Goal: Communication & Community: Answer question/provide support

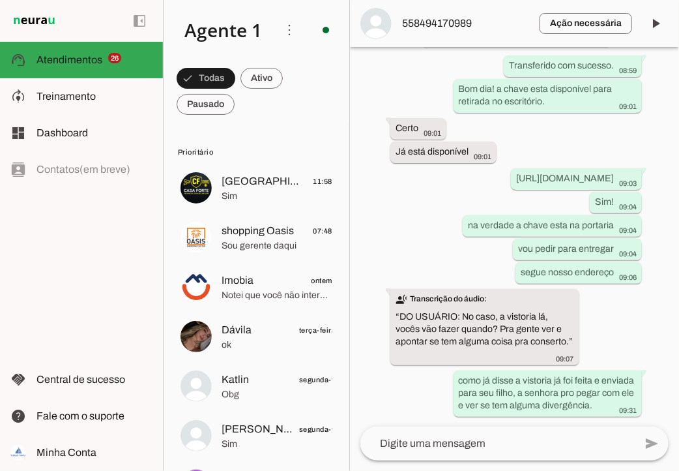
scroll to position [236, 0]
click at [256, 83] on span at bounding box center [262, 78] width 42 height 31
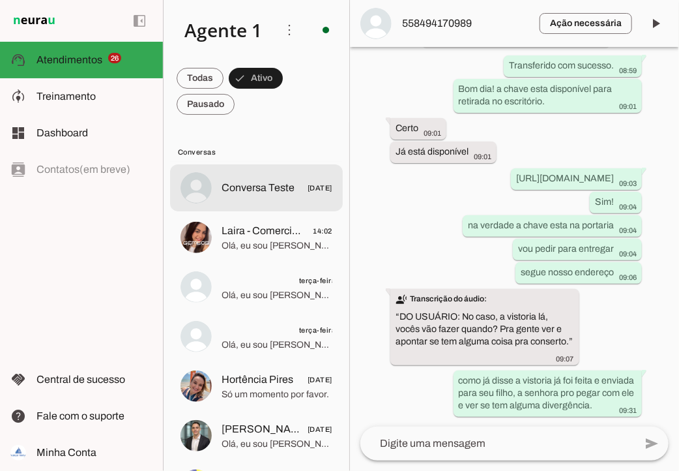
click at [263, 185] on span "Conversa Teste" at bounding box center [258, 188] width 73 height 16
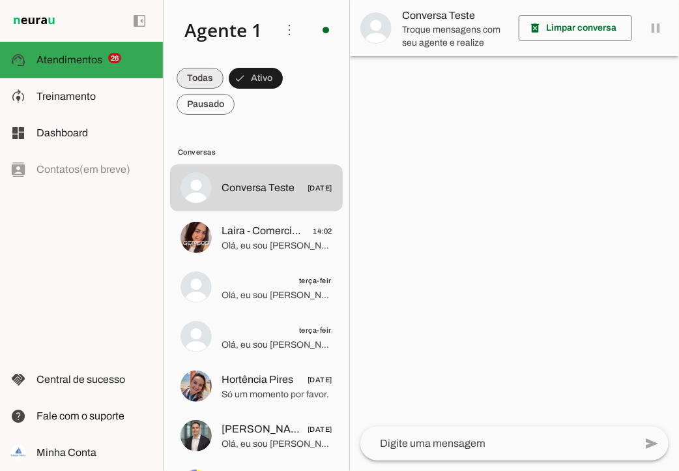
click at [199, 75] on span at bounding box center [200, 78] width 47 height 31
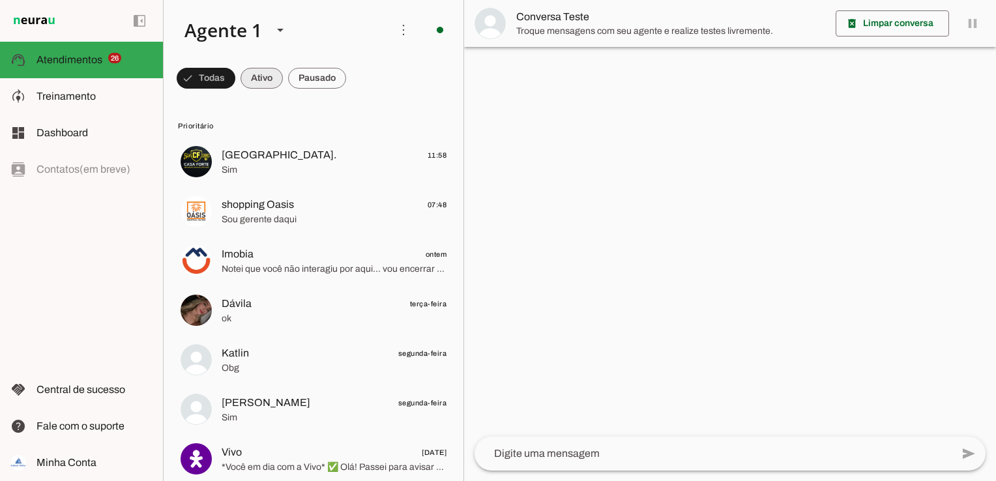
click at [256, 75] on span at bounding box center [262, 78] width 42 height 31
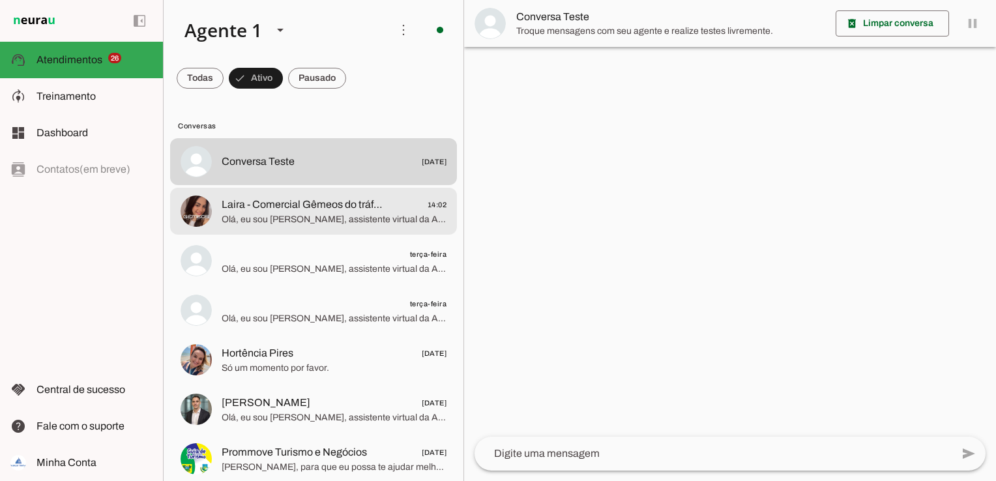
click at [273, 209] on span "Laira - Comercial Gêmeos do tráfego pago" at bounding box center [303, 205] width 162 height 16
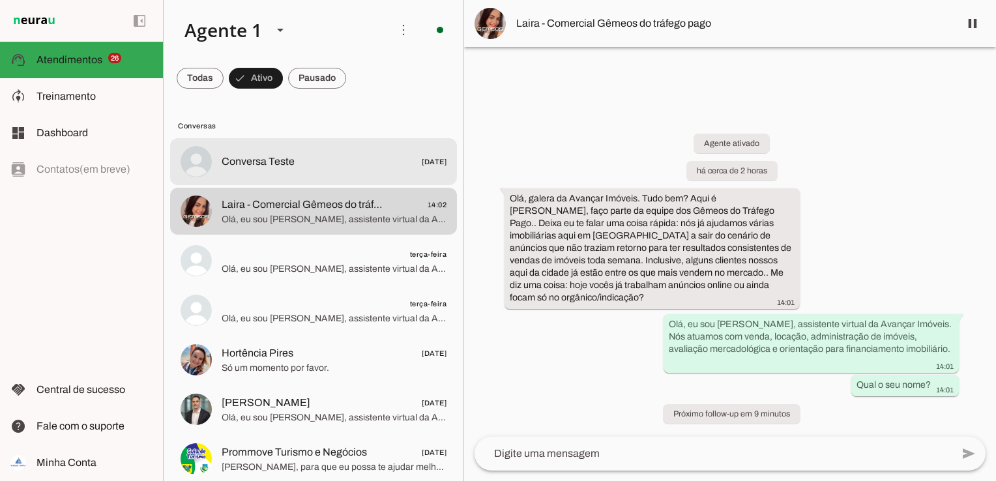
click at [258, 166] on span "Conversa Teste" at bounding box center [258, 162] width 73 height 16
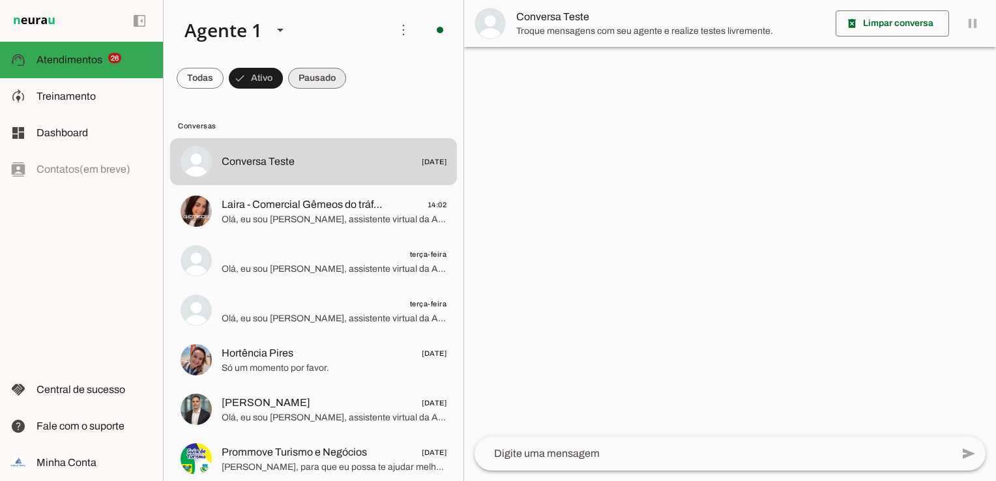
click at [325, 78] on span at bounding box center [317, 78] width 58 height 31
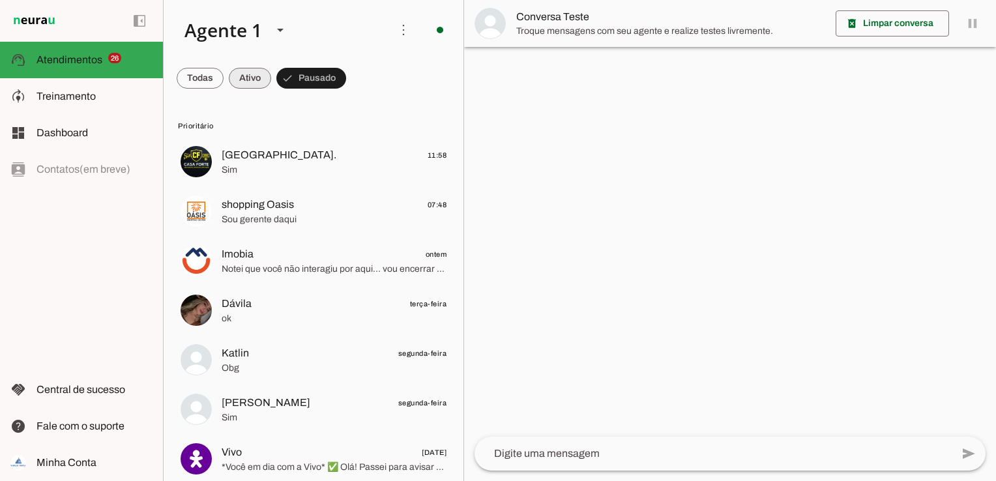
click at [245, 81] on span at bounding box center [250, 78] width 42 height 31
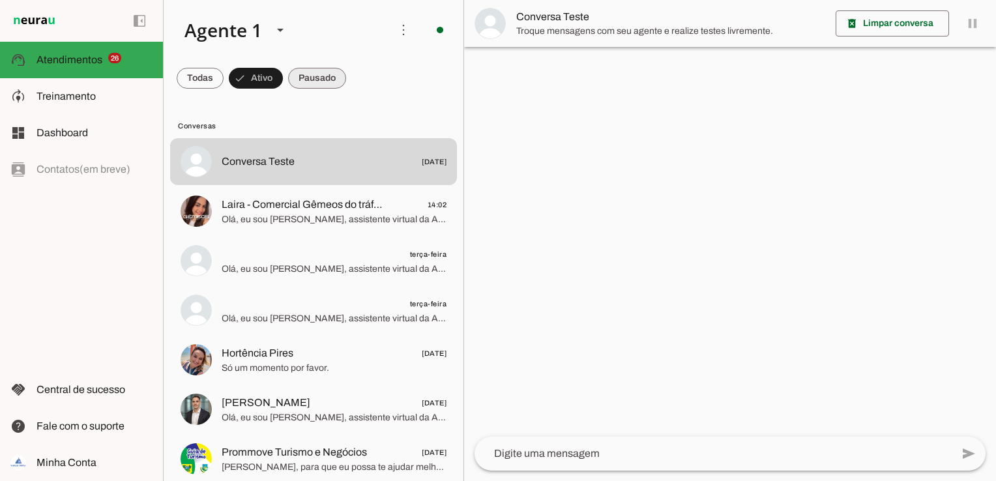
click at [315, 82] on span at bounding box center [317, 78] width 58 height 31
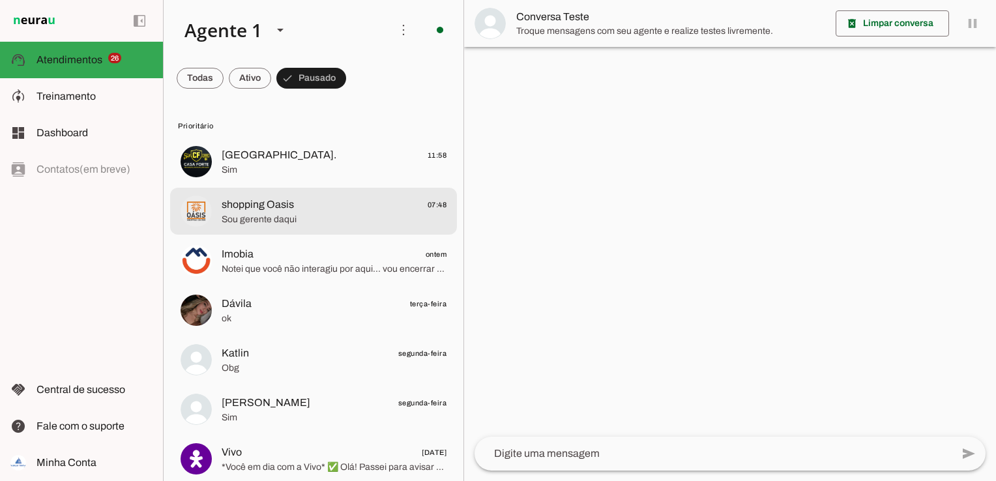
click at [321, 209] on span "shopping Oasis 07:48" at bounding box center [334, 205] width 225 height 16
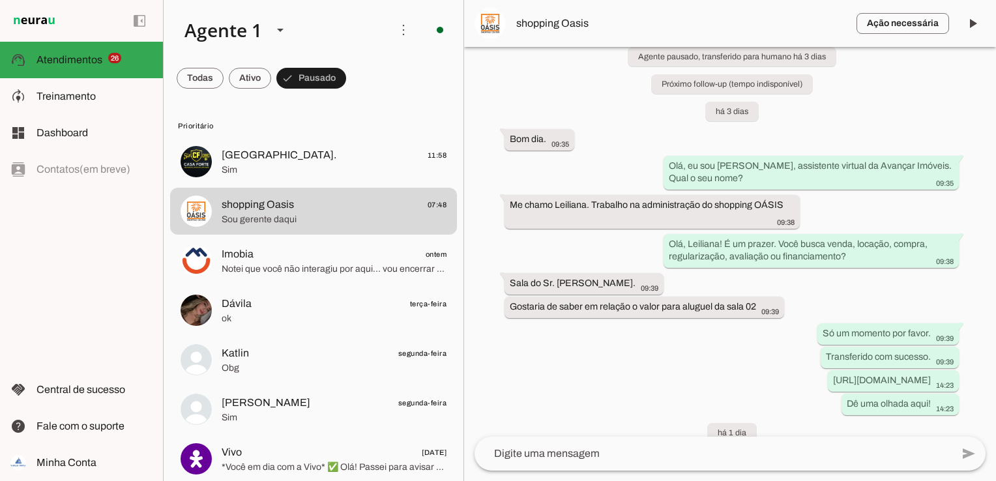
scroll to position [339, 0]
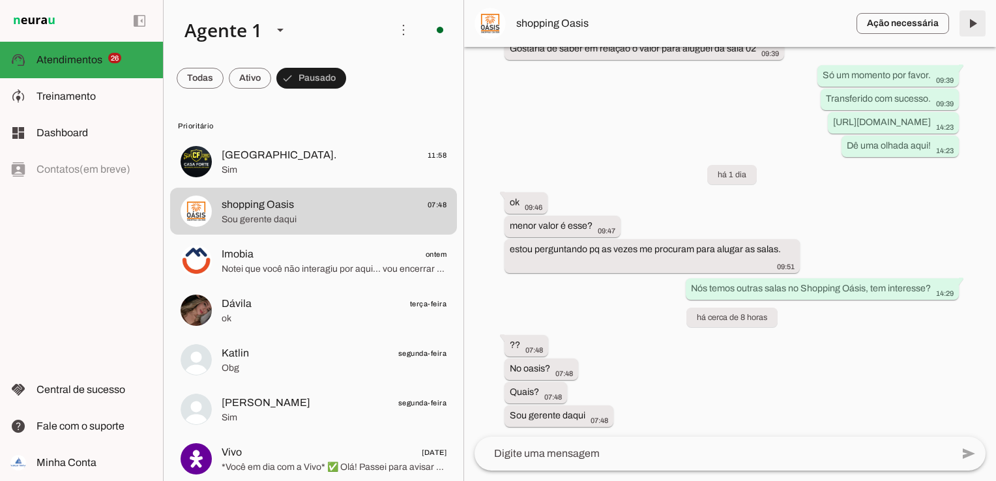
click at [679, 28] on span at bounding box center [972, 23] width 31 height 31
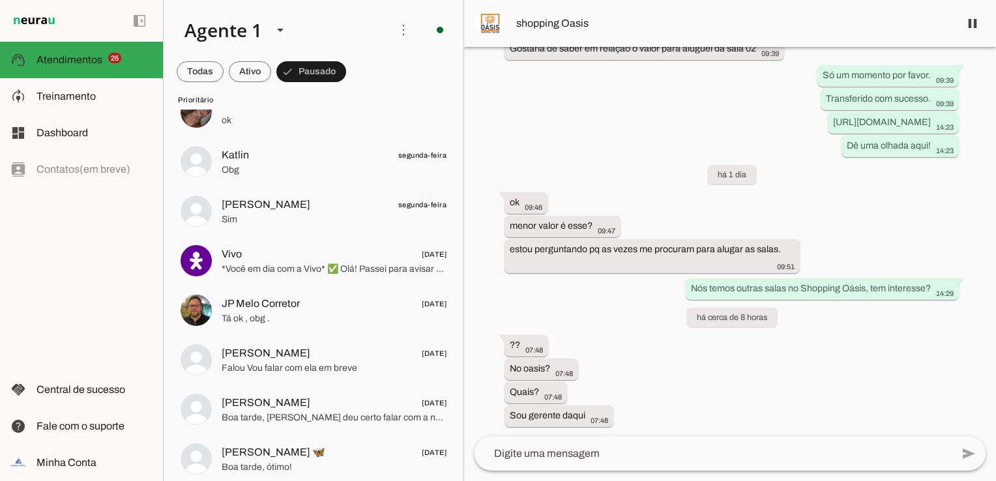
scroll to position [0, 0]
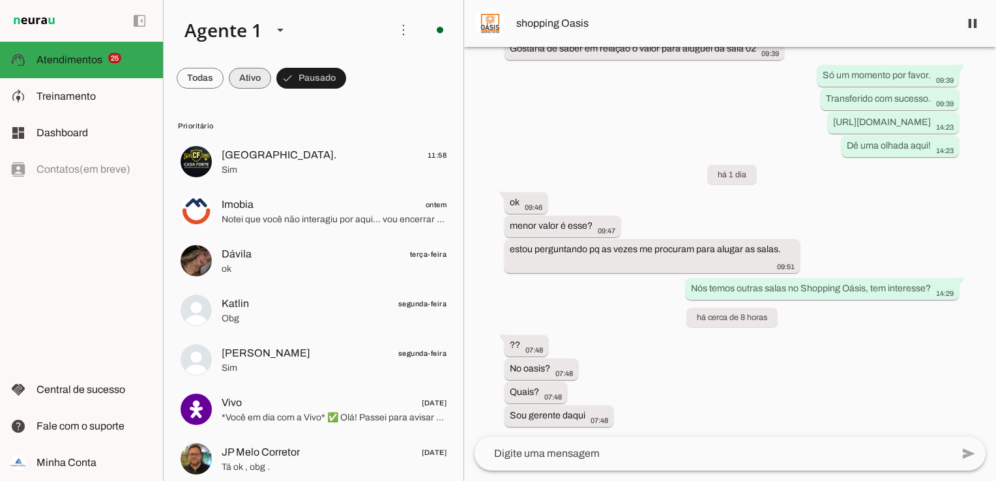
click at [258, 76] on span at bounding box center [250, 78] width 42 height 31
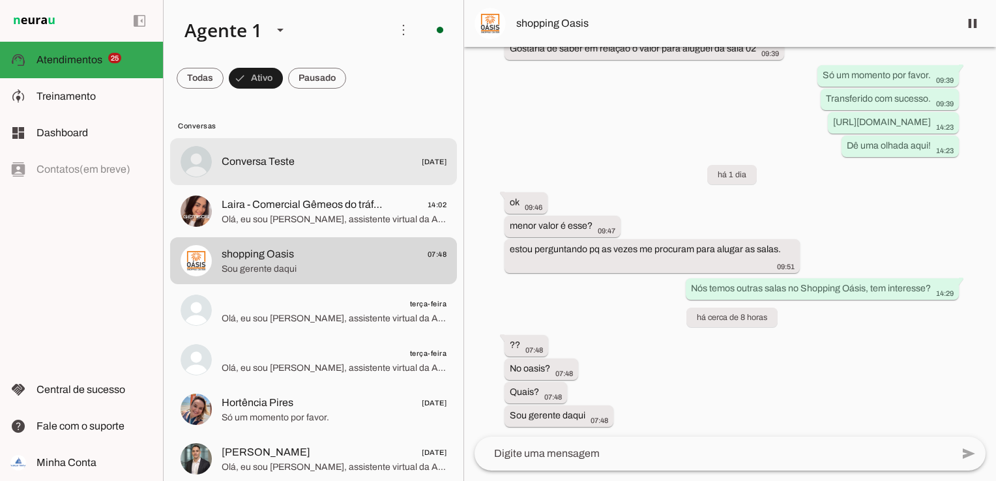
click at [254, 166] on span "Conversa Teste" at bounding box center [258, 162] width 73 height 16
